Goal: Transaction & Acquisition: Purchase product/service

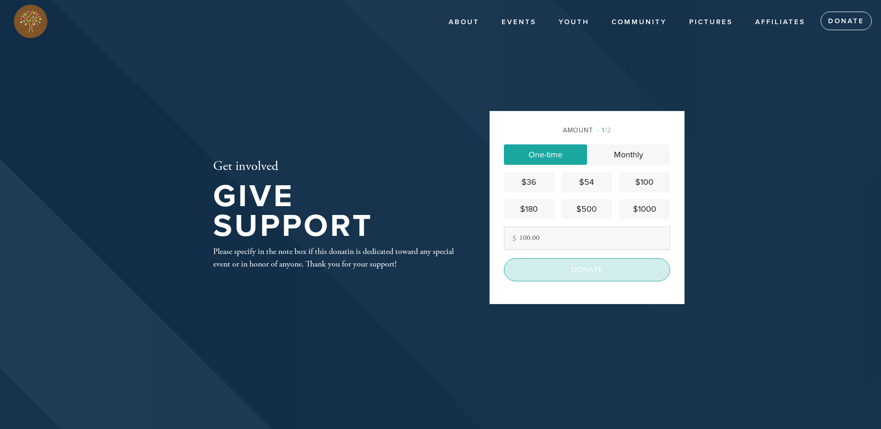
type input "100.00"
click at [597, 274] on input "Donate" at bounding box center [587, 269] width 166 height 23
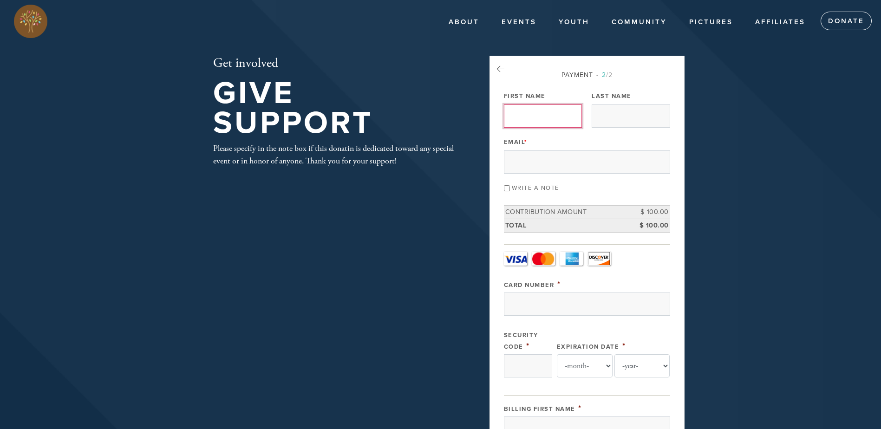
click at [531, 118] on input "First Name" at bounding box center [543, 115] width 78 height 23
type input "[PERSON_NAME]"
type input "Wheat"
type input "virgil.wheat.ii@fedex.com"
click at [506, 187] on input "Write a note" at bounding box center [507, 188] width 6 height 6
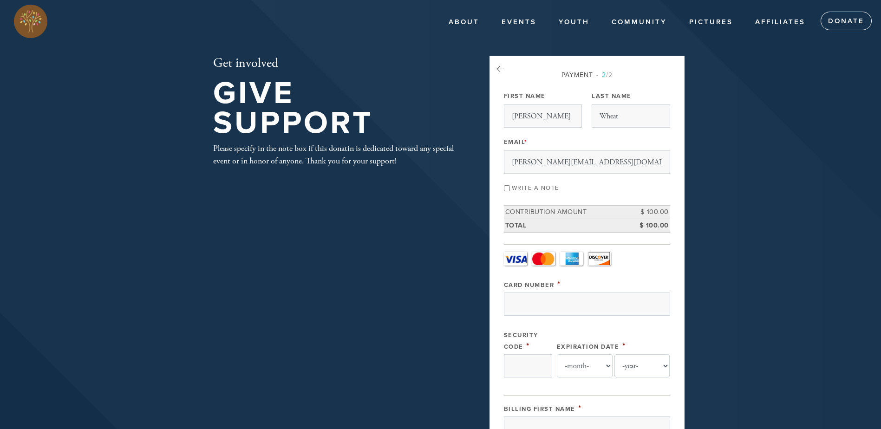
checkbox input "true"
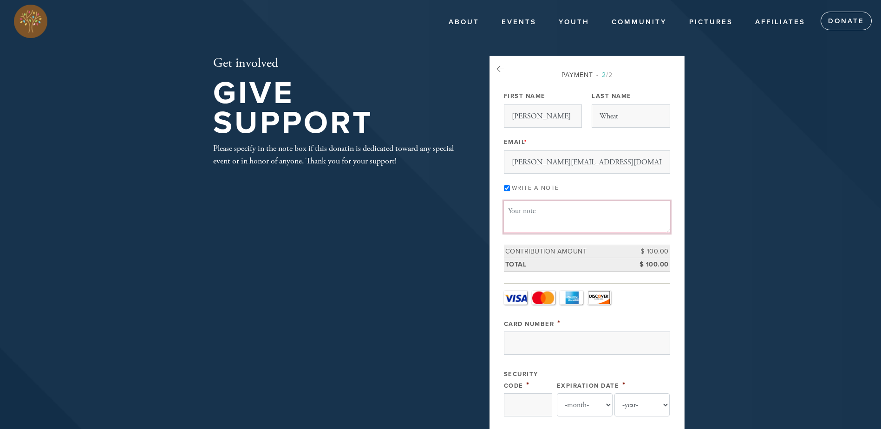
click at [536, 209] on textarea "Message or dedication" at bounding box center [587, 217] width 166 height 32
paste textarea "Sherwin Goldberg"
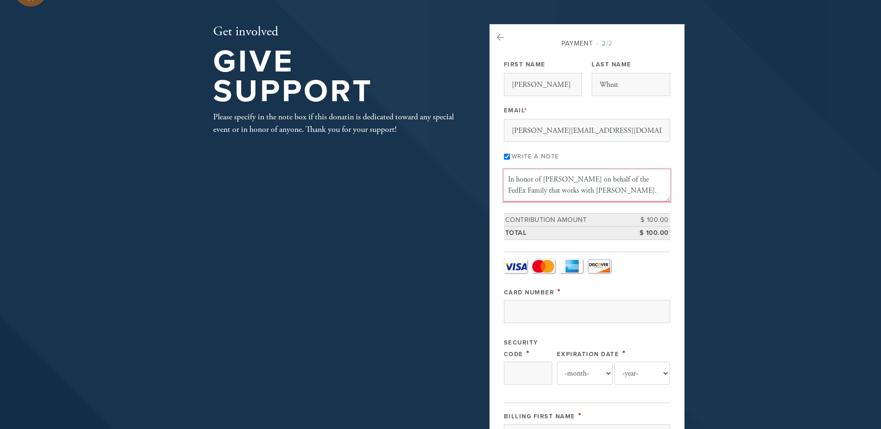
scroll to position [93, 0]
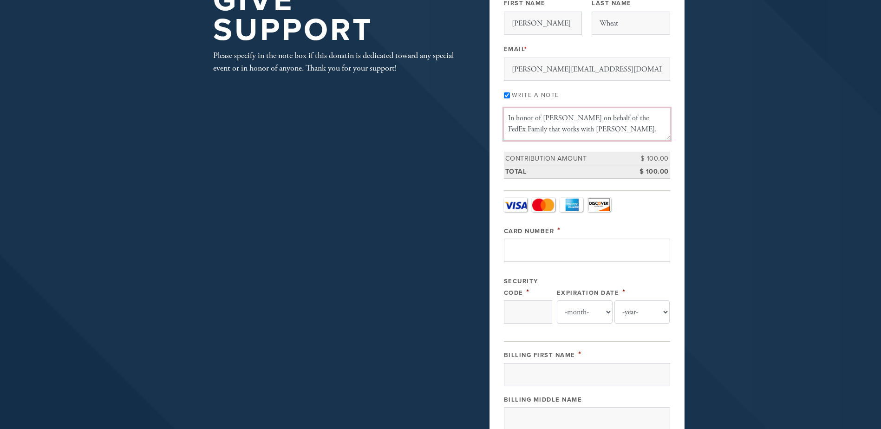
type textarea "In honor of Sherwin Goldberg on behalf of the FedEx Family that works with Stev…"
click at [529, 243] on input "Card Number" at bounding box center [587, 250] width 166 height 23
type input "5472337807967843"
select select "3"
select select "2027"
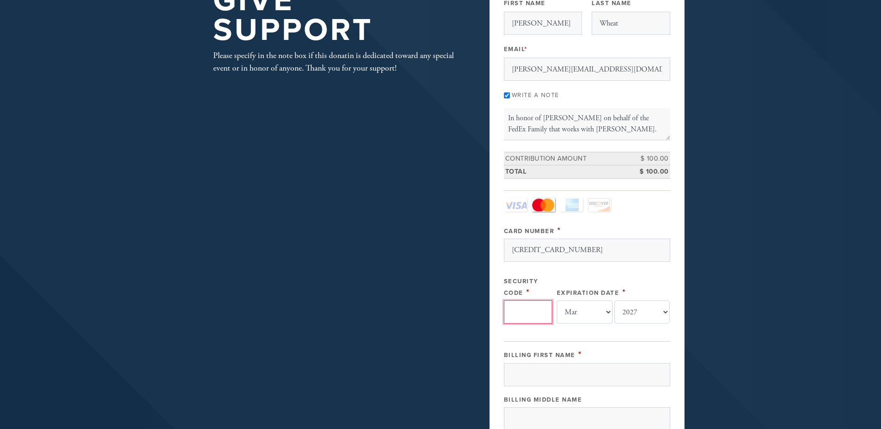
click at [519, 311] on input "Security Code" at bounding box center [528, 311] width 48 height 23
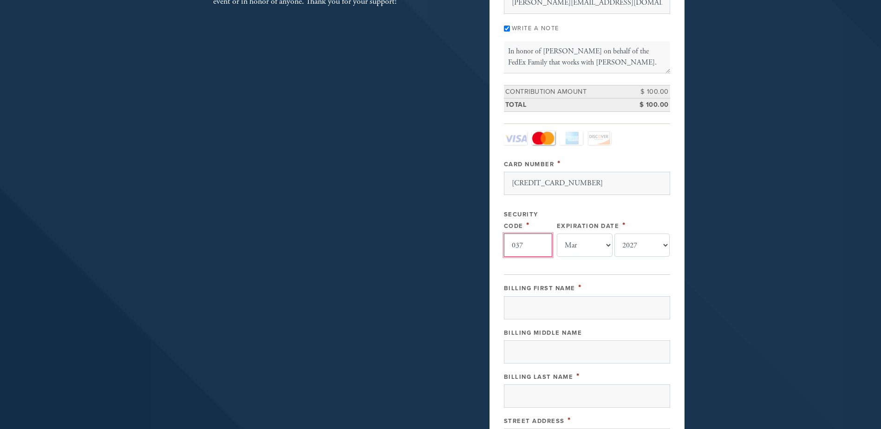
scroll to position [186, 0]
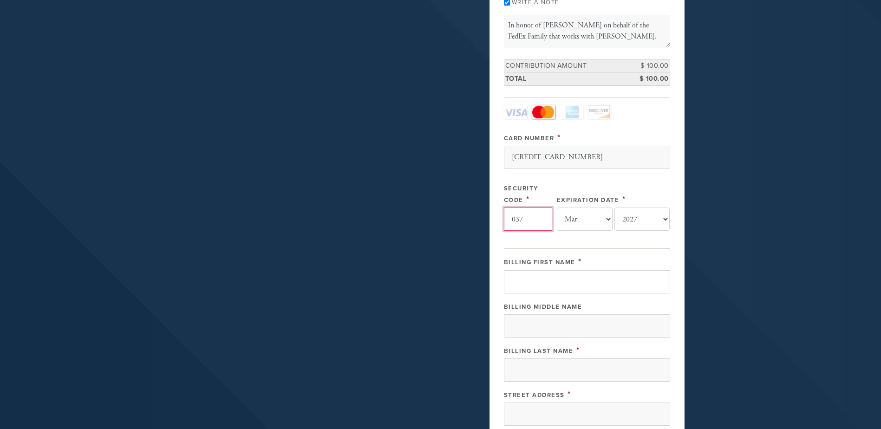
type input "037"
click at [528, 279] on input "Billing First Name" at bounding box center [587, 281] width 166 height 23
type input "Virgil"
type input "Wheat II"
type input "867 George St"
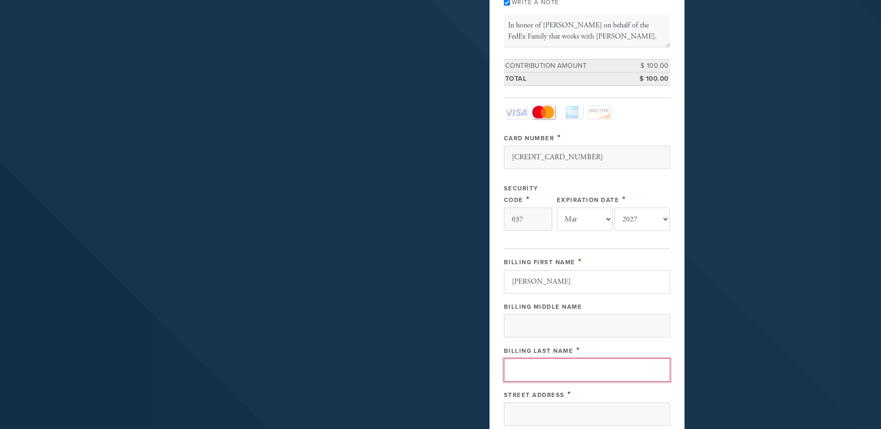
type input "Lantana"
type input "76226-6478"
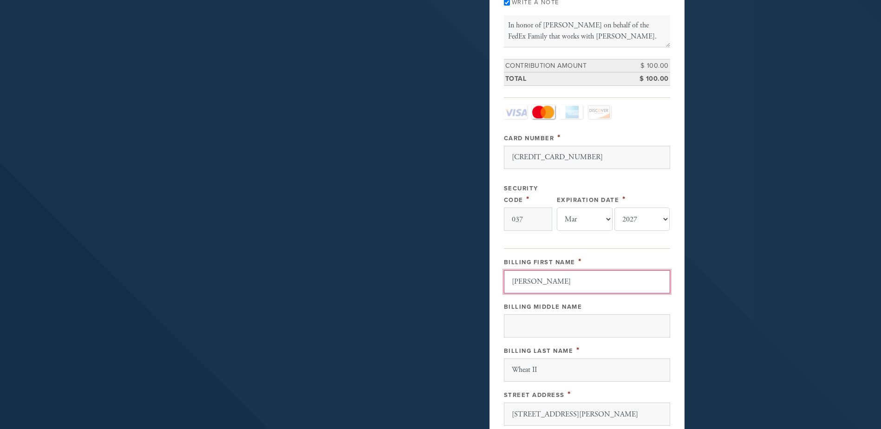
scroll to position [452, 0]
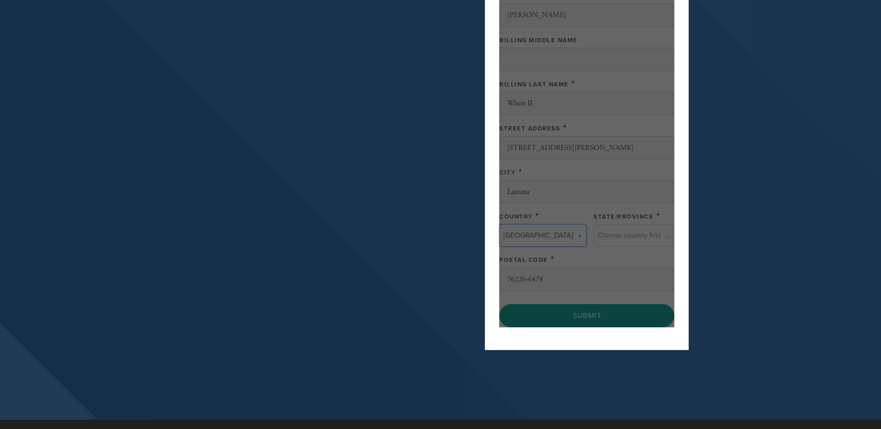
type input "United States"
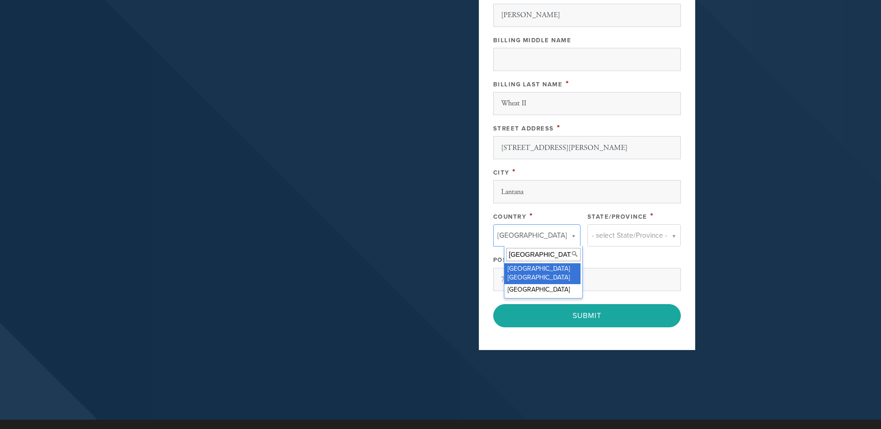
click at [557, 256] on input "United States" at bounding box center [543, 254] width 74 height 13
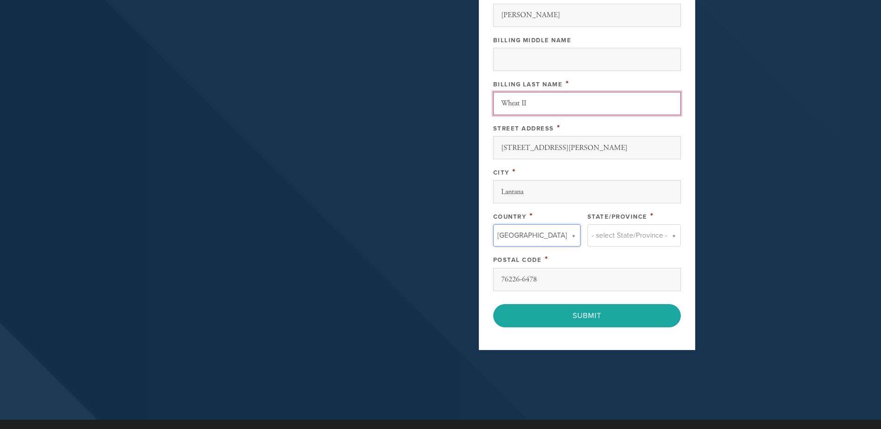
click at [555, 101] on input "Wheat II" at bounding box center [587, 103] width 188 height 23
type input "Wheat"
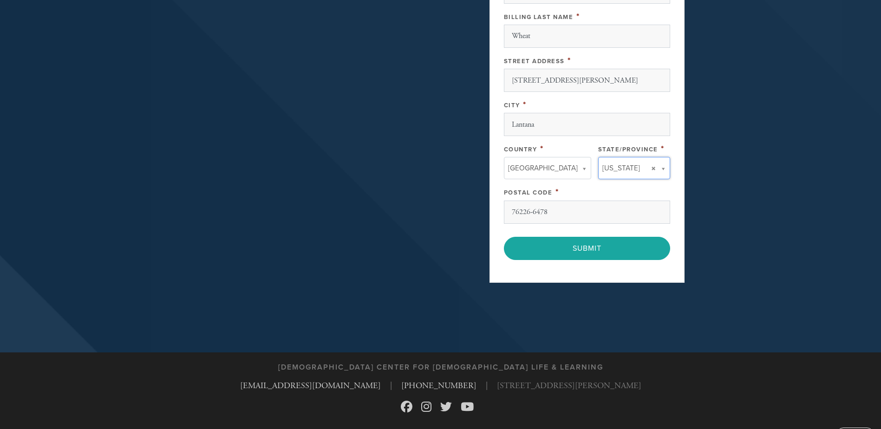
scroll to position [543, 0]
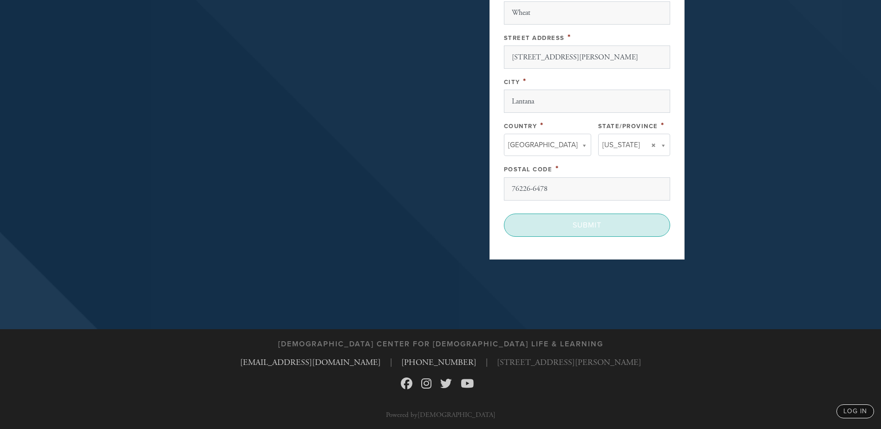
click at [590, 227] on input "Submit" at bounding box center [587, 225] width 166 height 23
